Goal: Transaction & Acquisition: Book appointment/travel/reservation

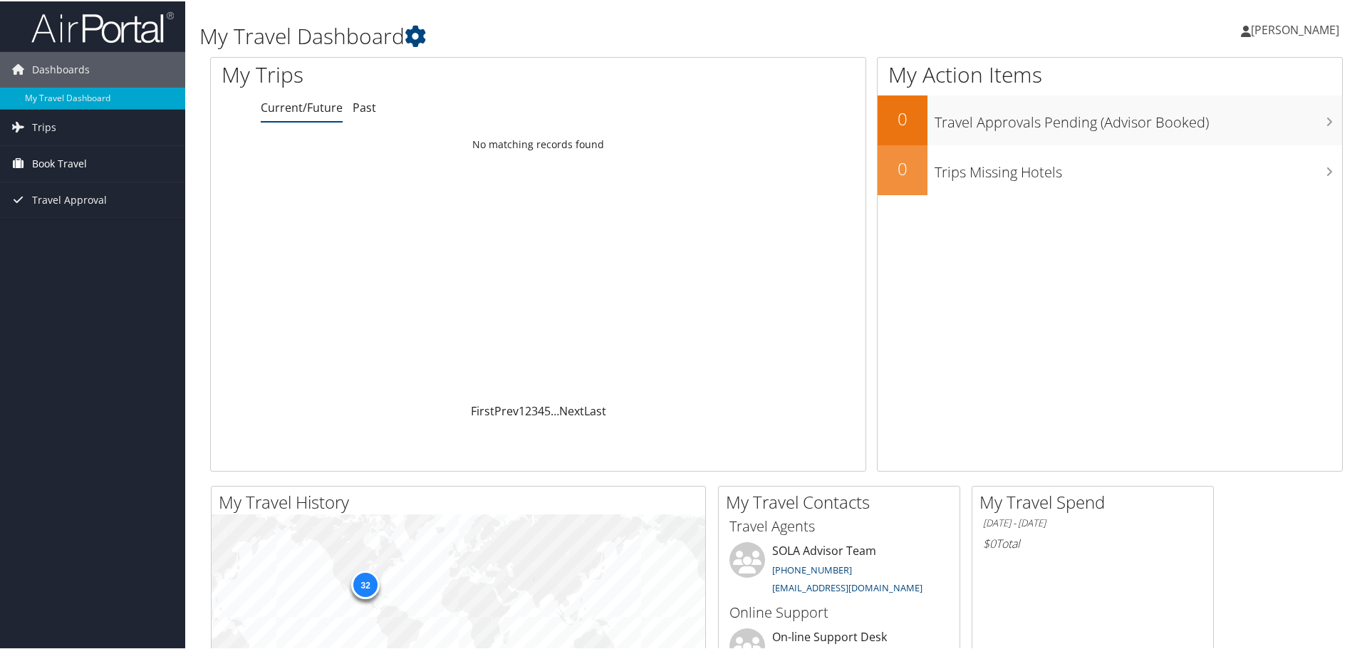
click at [56, 160] on span "Book Travel" at bounding box center [59, 163] width 55 height 36
click at [52, 191] on link "Approval Request (Beta)" at bounding box center [92, 190] width 185 height 21
click at [51, 159] on span "Book Travel" at bounding box center [59, 163] width 55 height 36
click at [58, 207] on link "Book/Manage Online Trips" at bounding box center [92, 212] width 185 height 21
